Goal: Check status: Check status

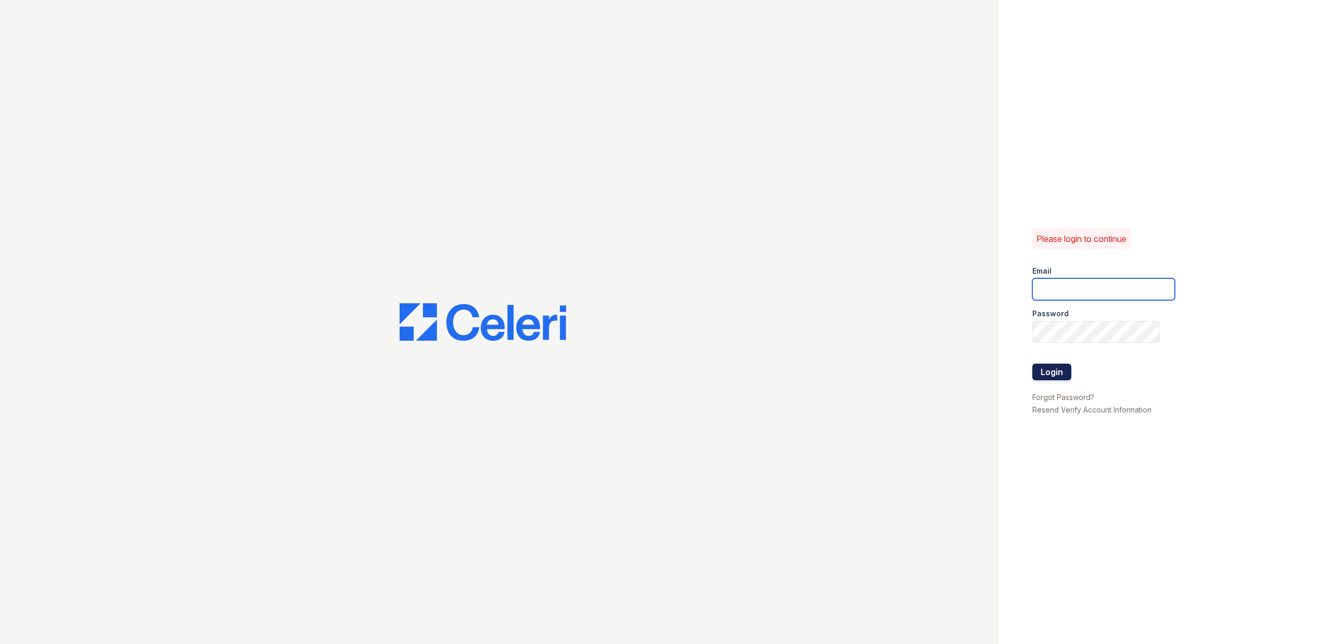
type input "[DOMAIN_NAME][EMAIL_ADDRESS][DOMAIN_NAME]"
click at [1053, 373] on button "Login" at bounding box center [1051, 372] width 39 height 17
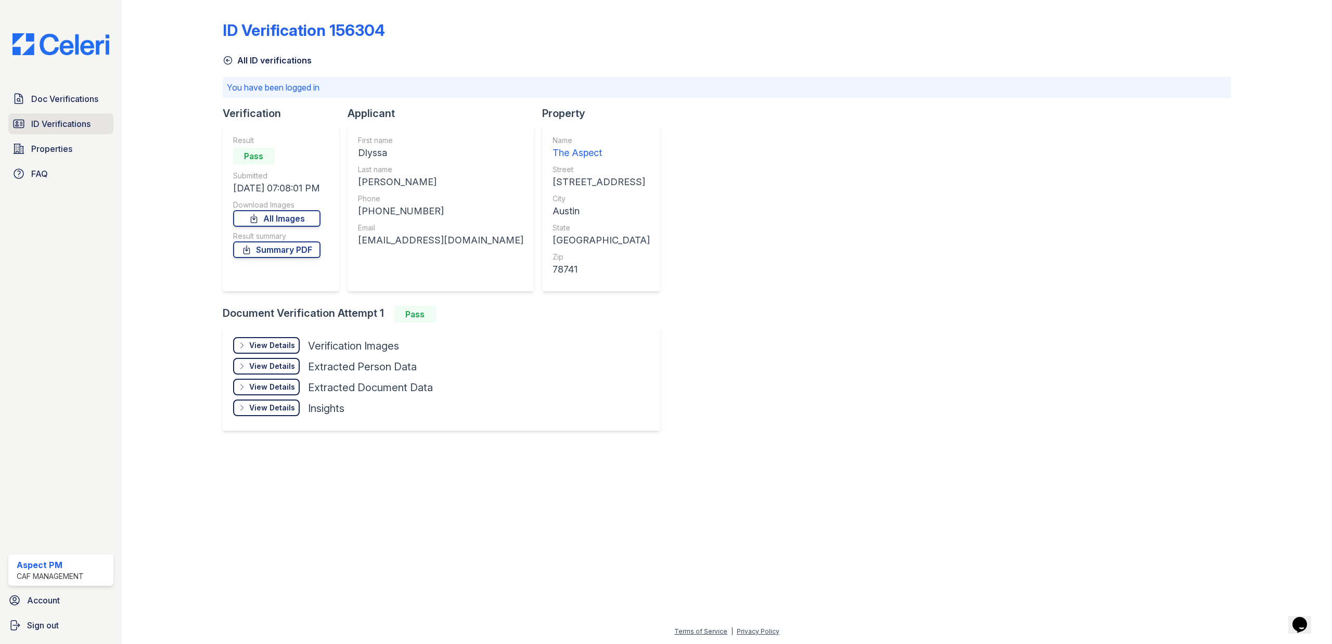
click at [41, 132] on link "ID Verifications" at bounding box center [60, 123] width 105 height 21
